Goal: Information Seeking & Learning: Learn about a topic

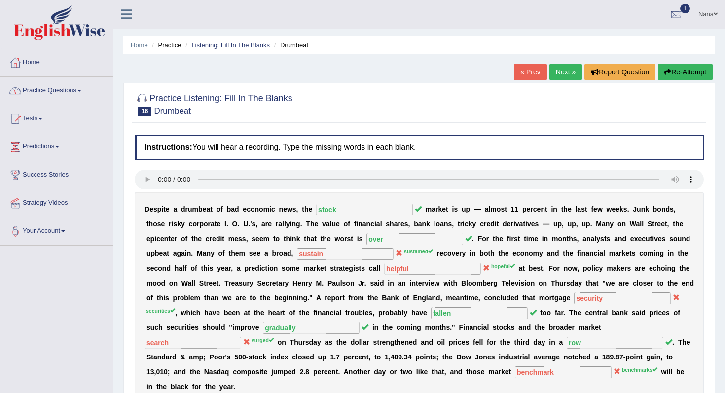
click at [70, 90] on link "Practice Questions" at bounding box center [56, 89] width 113 height 25
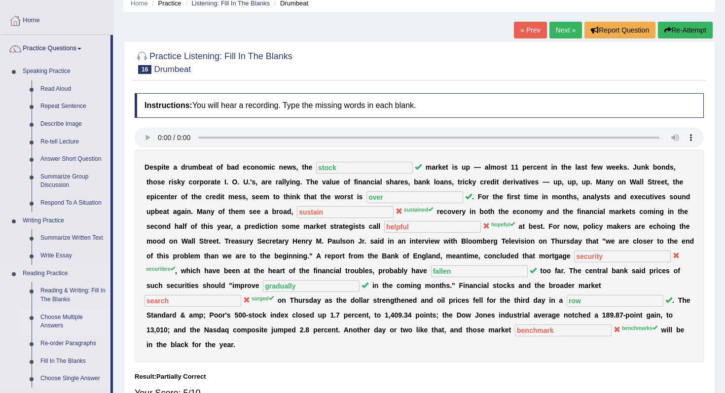
scroll to position [20, 0]
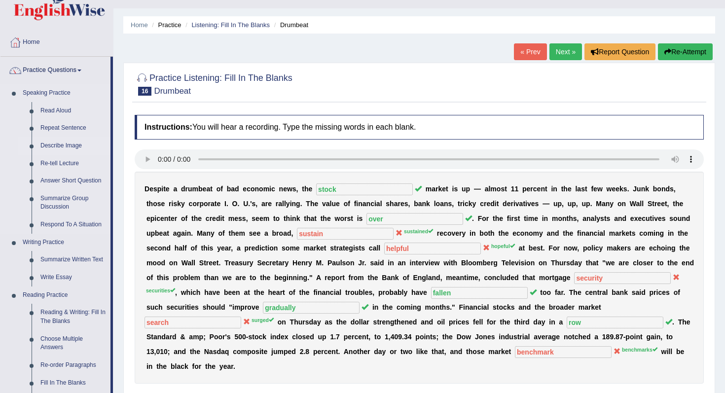
click at [68, 148] on link "Describe Image" at bounding box center [73, 146] width 75 height 18
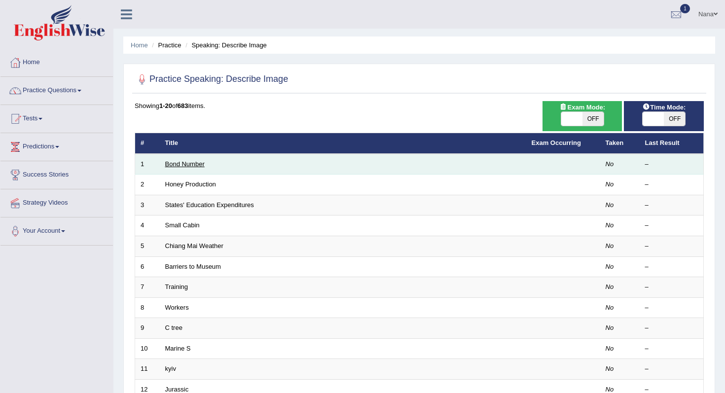
click at [183, 162] on link "Bond Number" at bounding box center [184, 163] width 39 height 7
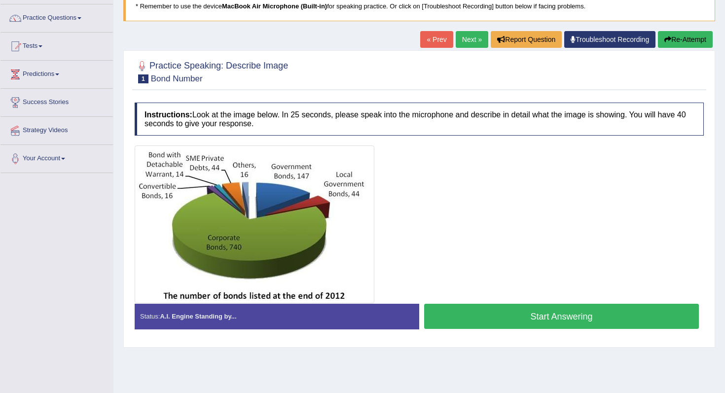
scroll to position [88, 0]
